Goal: Complete application form

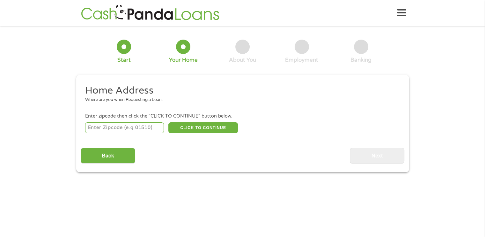
click at [130, 125] on input "number" at bounding box center [124, 127] width 79 height 11
type input "17019"
click at [202, 127] on button "CLICK TO CONTINUE" at bounding box center [203, 127] width 70 height 11
type input "17019"
type input "[GEOGRAPHIC_DATA]"
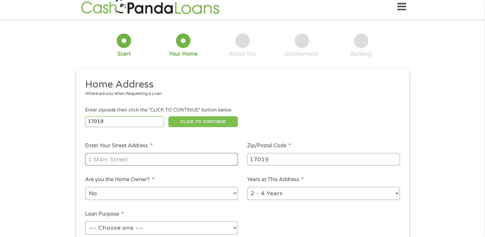
scroll to position [6, 0]
click at [186, 162] on input "Enter Your Street Address *" at bounding box center [161, 159] width 153 height 12
type input "30 Impala Dr"
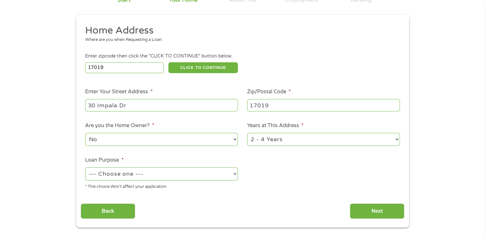
scroll to position [61, 0]
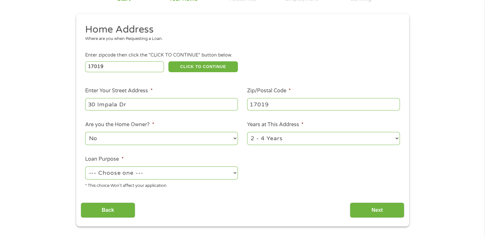
click at [195, 174] on select "--- Choose one --- Pay Bills Debt Consolidation Home Improvement Major Purchase…" at bounding box center [161, 172] width 153 height 13
select select "majorpurchase"
click at [85, 167] on select "--- Choose one --- Pay Bills Debt Consolidation Home Improvement Major Purchase…" at bounding box center [161, 172] width 153 height 13
click at [380, 208] on input "Next" at bounding box center [377, 210] width 55 height 16
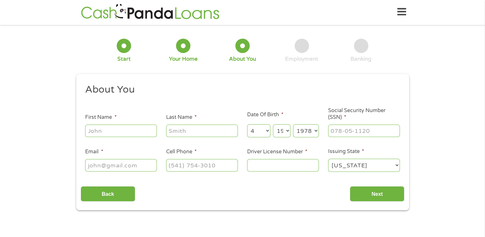
scroll to position [0, 0]
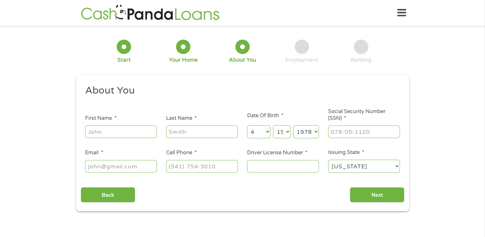
click at [141, 129] on input "First Name *" at bounding box center [121, 131] width 72 height 12
type input "[PERSON_NAME]"
type input "[EMAIL_ADDRESS][DOMAIN_NAME]"
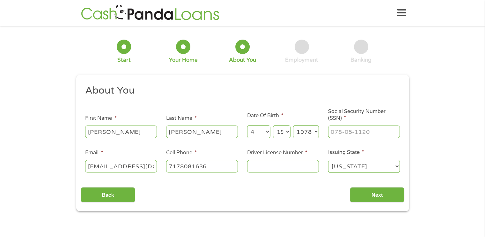
type input "[PHONE_NUMBER]"
drag, startPoint x: 199, startPoint y: 132, endPoint x: 154, endPoint y: 132, distance: 45.6
click at [154, 132] on ul "About You This field is hidden when viewing the form Title * --- Choose one ---…" at bounding box center [243, 131] width 324 height 94
click at [183, 136] on input "Last Name *" at bounding box center [202, 131] width 72 height 12
type input "[PERSON_NAME]"
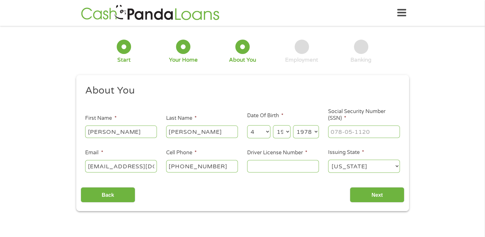
type input "--ssdi"
type input "___-__-____"
click at [267, 162] on input "Driver License Number *" at bounding box center [283, 166] width 72 height 12
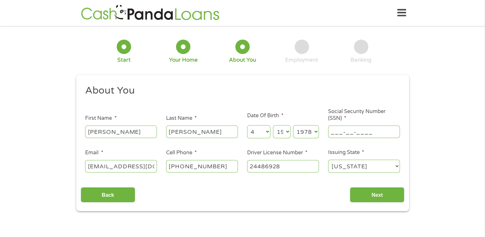
type input "24486928"
click at [351, 130] on input "___-__-____" at bounding box center [364, 131] width 72 height 12
type input "204-60-8386"
click at [384, 194] on input "Next" at bounding box center [377, 195] width 55 height 16
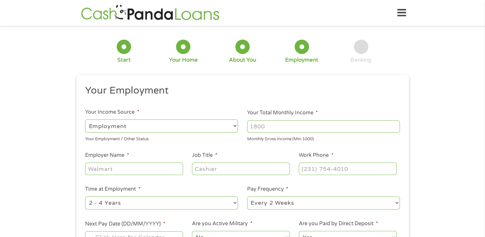
scroll to position [3, 3]
click at [294, 125] on input "Your Total Monthly Income *" at bounding box center [323, 126] width 153 height 12
type input "2532"
click at [163, 171] on input "Employer Name *" at bounding box center [134, 168] width 98 height 12
type input "ssdi"
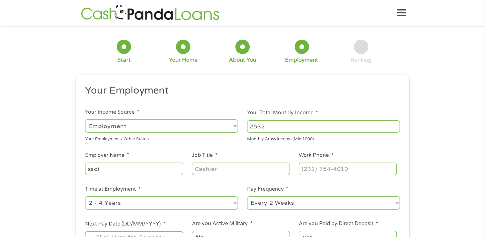
click at [199, 164] on input "Job Title *" at bounding box center [241, 168] width 98 height 12
type input "disabled"
click at [315, 167] on input "(___) ___-____" at bounding box center [348, 168] width 98 height 12
type input "[PHONE_NUMBER]"
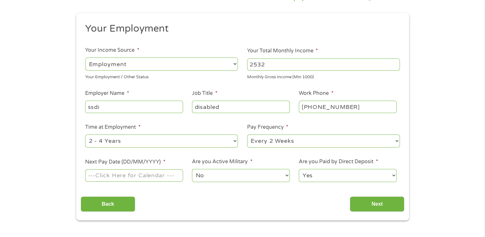
scroll to position [63, 0]
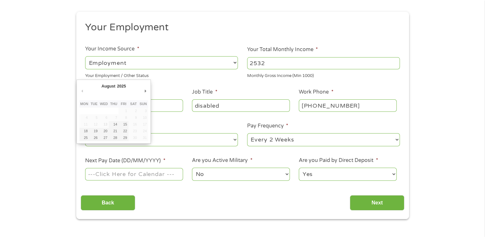
click at [165, 171] on input "Next Pay Date (DD/MM/YYYY) *" at bounding box center [134, 174] width 98 height 12
type input "[DATE]"
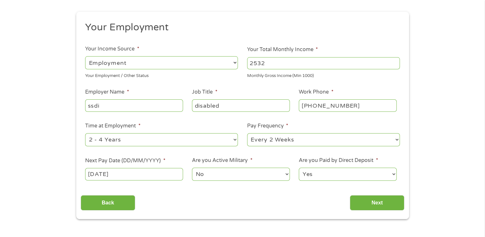
click at [228, 176] on select "No Yes" at bounding box center [241, 174] width 98 height 13
click at [192, 168] on select "No Yes" at bounding box center [241, 174] width 98 height 13
click at [375, 199] on input "Next" at bounding box center [377, 203] width 55 height 16
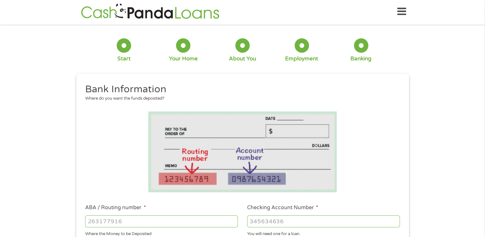
scroll to position [0, 0]
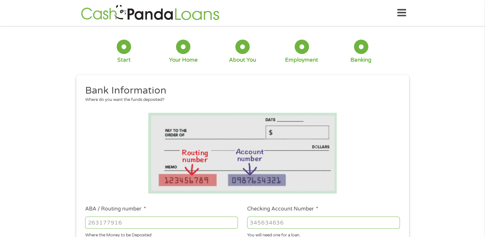
click at [218, 218] on input "ABA / Routing number *" at bounding box center [161, 222] width 153 height 12
click at [168, 220] on input "ABA / Routing number *" at bounding box center [161, 222] width 153 height 12
type input "041215663"
type input "[PERSON_NAME] BANK"
type input "041215663"
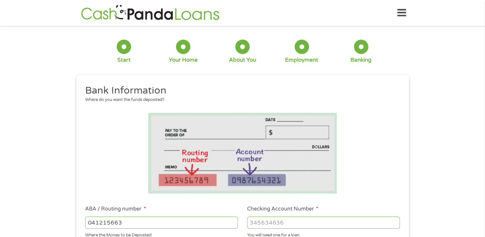
click at [275, 225] on input "Checking Account Number *" at bounding box center [323, 222] width 153 height 12
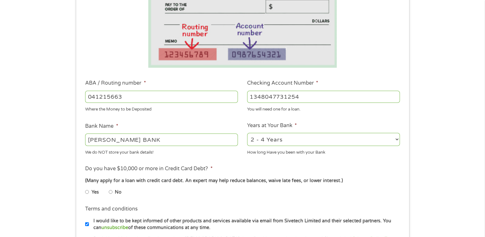
scroll to position [126, 0]
type input "1348047731254"
click at [113, 189] on li "No" at bounding box center [120, 191] width 23 height 12
click at [109, 191] on input "No" at bounding box center [111, 191] width 4 height 10
radio input "true"
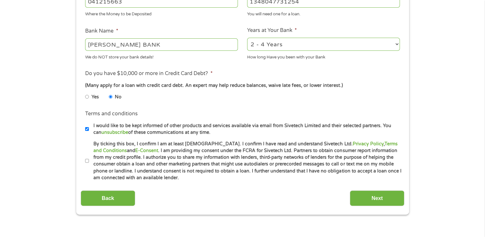
scroll to position [228, 0]
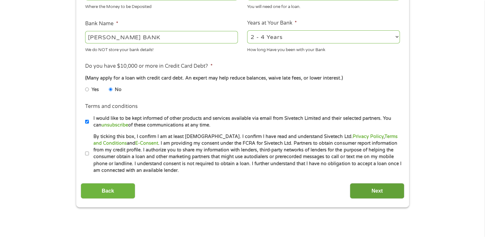
click at [387, 191] on input "Next" at bounding box center [377, 191] width 55 height 16
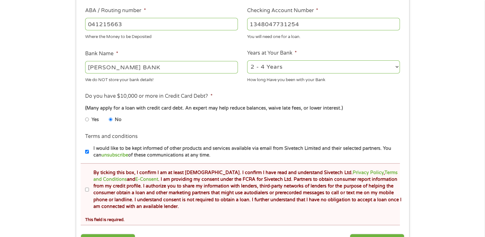
scroll to position [222, 0]
click at [86, 190] on input "By ticking this box, I confirm I am at least [DEMOGRAPHIC_DATA]. I confirm I ha…" at bounding box center [87, 189] width 4 height 10
checkbox input "true"
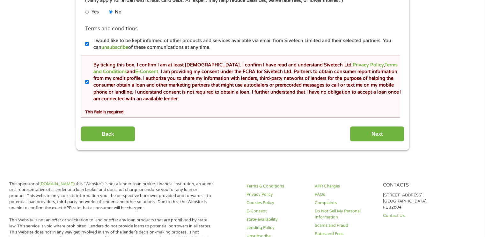
scroll to position [331, 0]
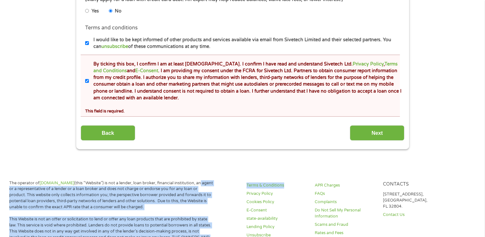
drag, startPoint x: 206, startPoint y: 174, endPoint x: 375, endPoint y: 144, distance: 171.7
click at [375, 144] on body "Home Get Loan Offer How it works FAQs Blog Cash Loans Quick Loans Online Loans …" at bounding box center [242, 146] width 485 height 954
click at [376, 131] on input "Next" at bounding box center [377, 133] width 55 height 16
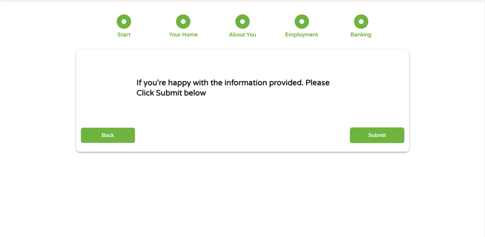
scroll to position [0, 0]
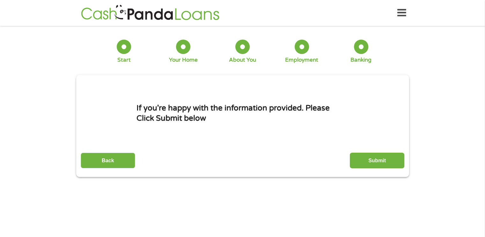
drag, startPoint x: 376, startPoint y: 130, endPoint x: 461, endPoint y: 152, distance: 88.0
click at [461, 152] on div "1 Start 2 Your Home 3 About You 4 Employment 5 Banking 6 This field is hidden w…" at bounding box center [242, 103] width 485 height 146
click at [376, 160] on input "Submit" at bounding box center [377, 161] width 55 height 16
